Goal: Transaction & Acquisition: Purchase product/service

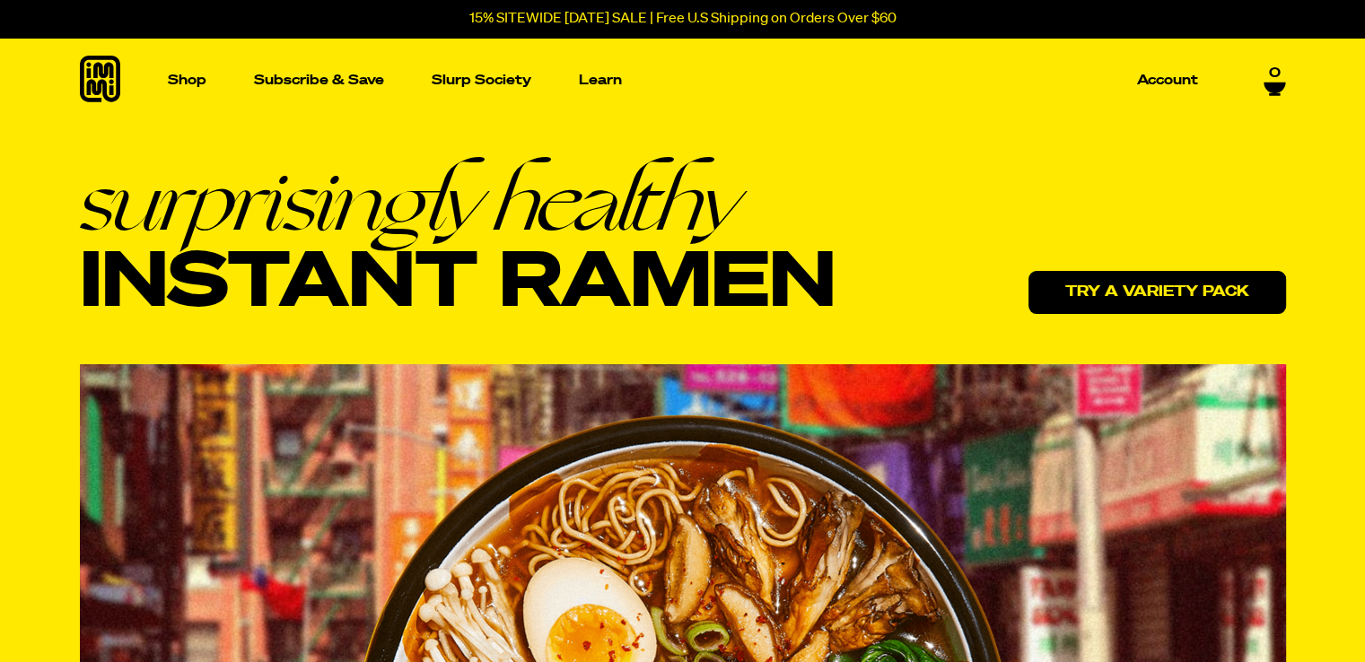
click at [1108, 289] on link "Try a variety pack" at bounding box center [1158, 292] width 258 height 43
